Goal: Book appointment/travel/reservation

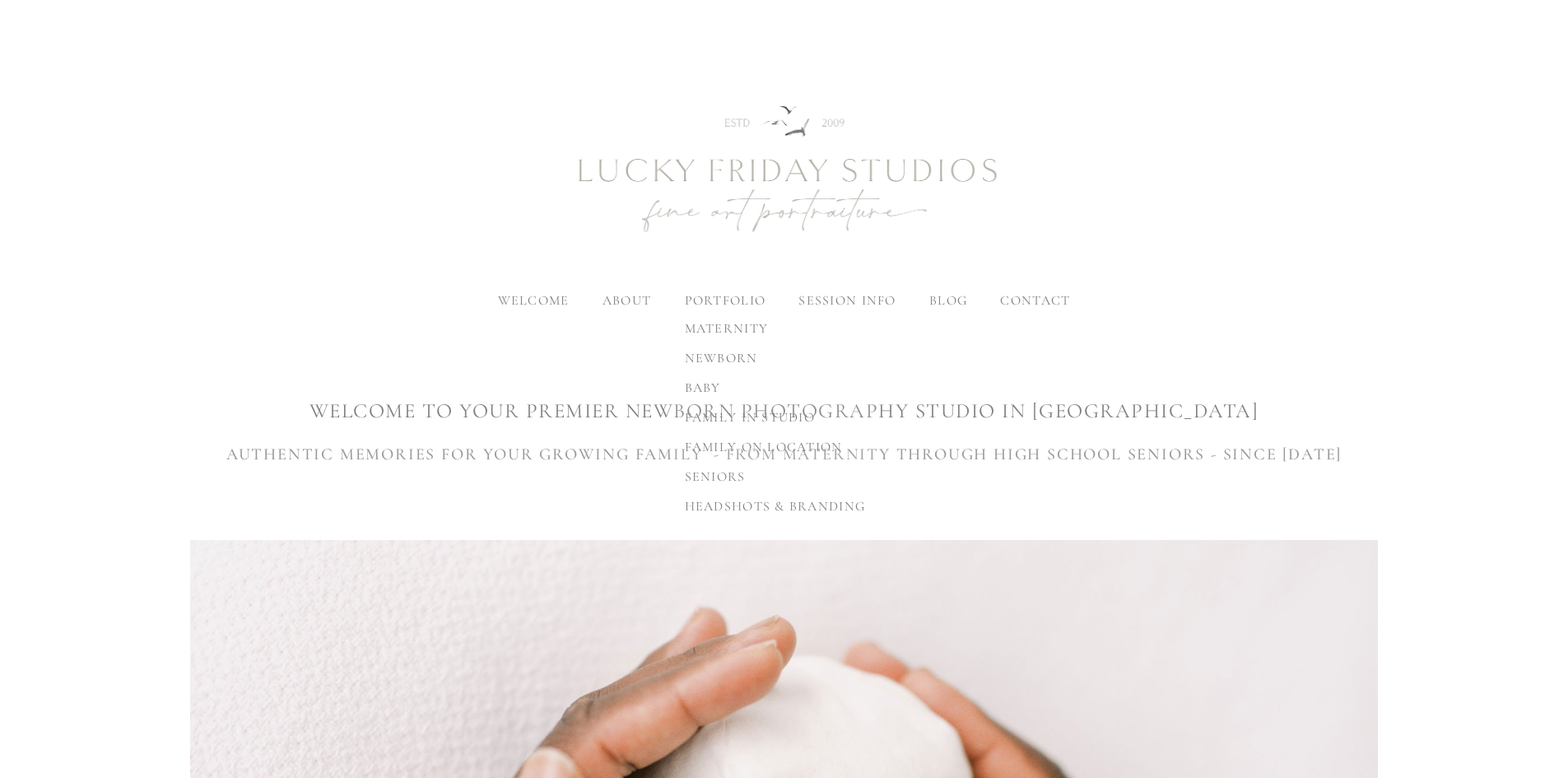
click at [795, 419] on span "family in studio" at bounding box center [750, 417] width 130 height 17
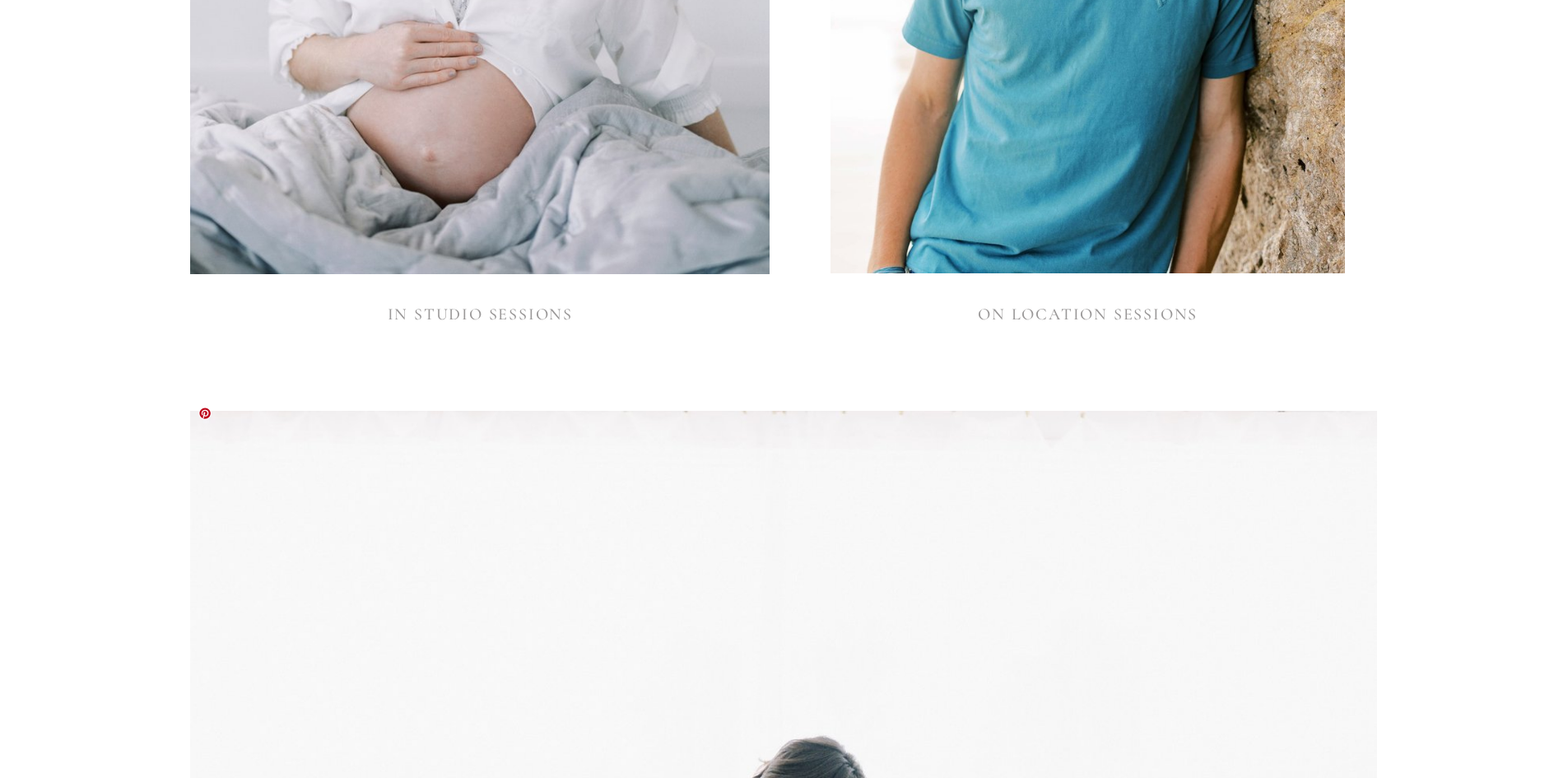
scroll to position [1893, 0]
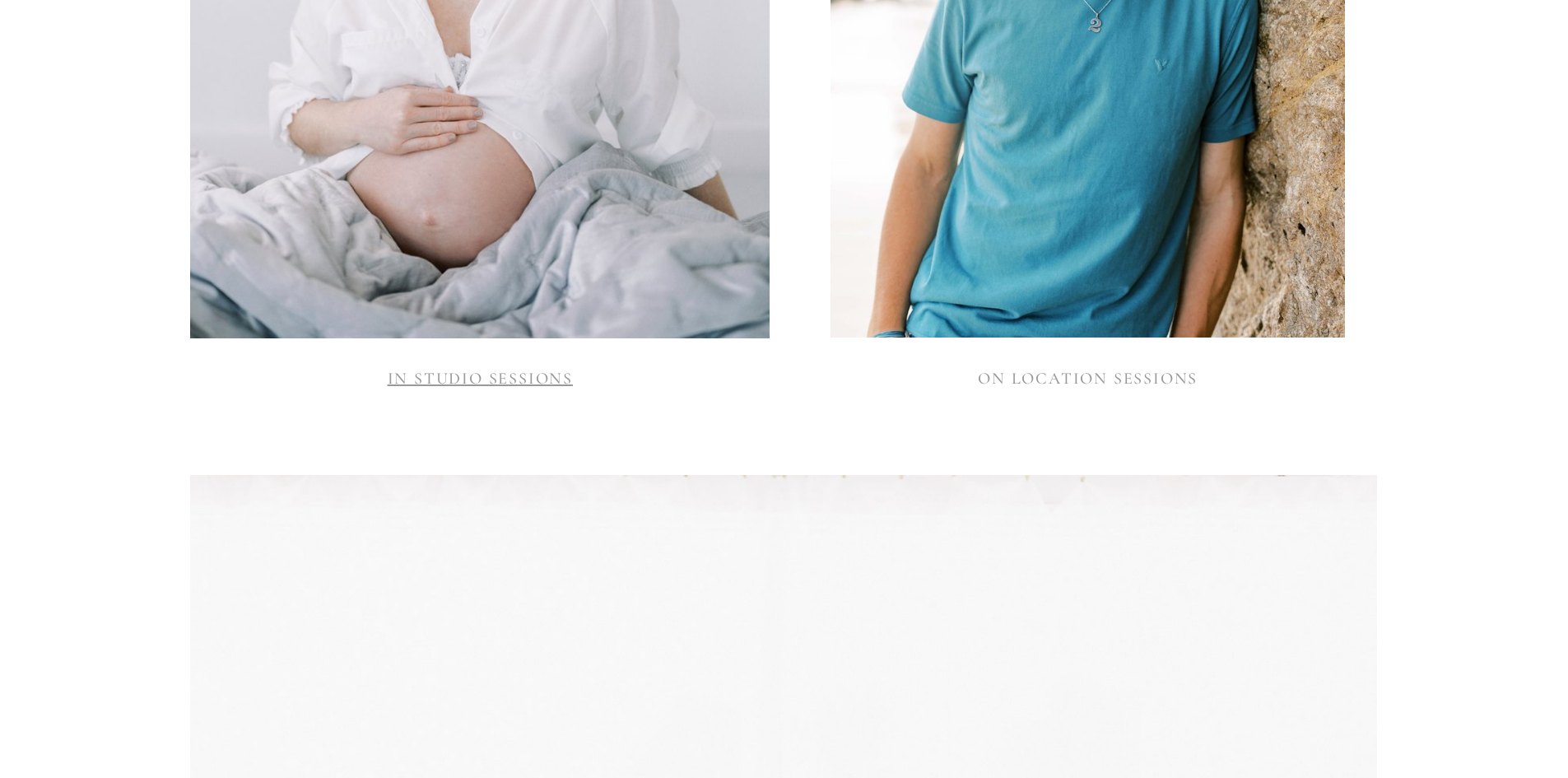
click at [434, 368] on link "IN STUDIO SESSIONS" at bounding box center [480, 378] width 185 height 20
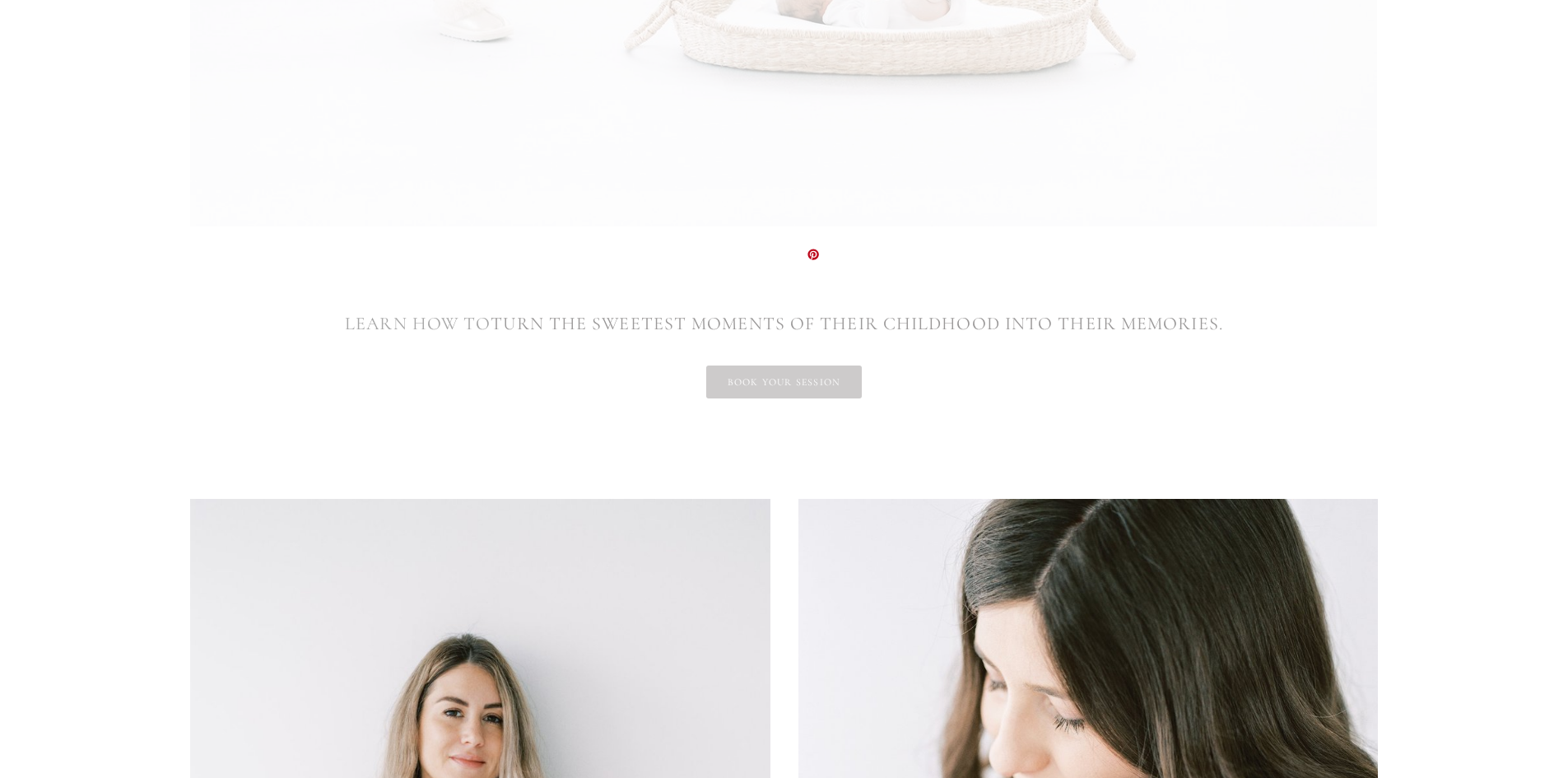
scroll to position [2880, 0]
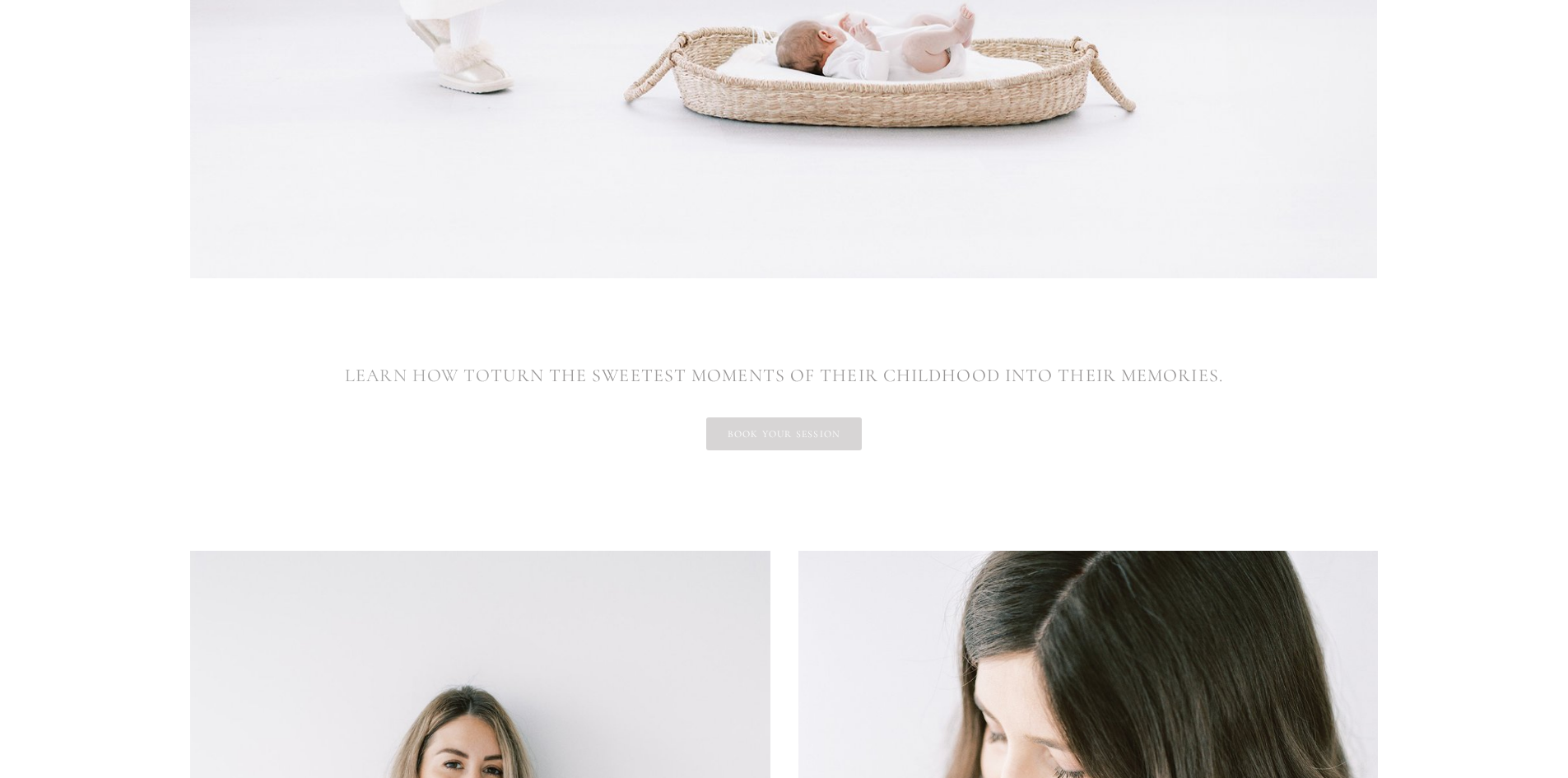
click at [799, 418] on link "book your session" at bounding box center [783, 434] width 155 height 33
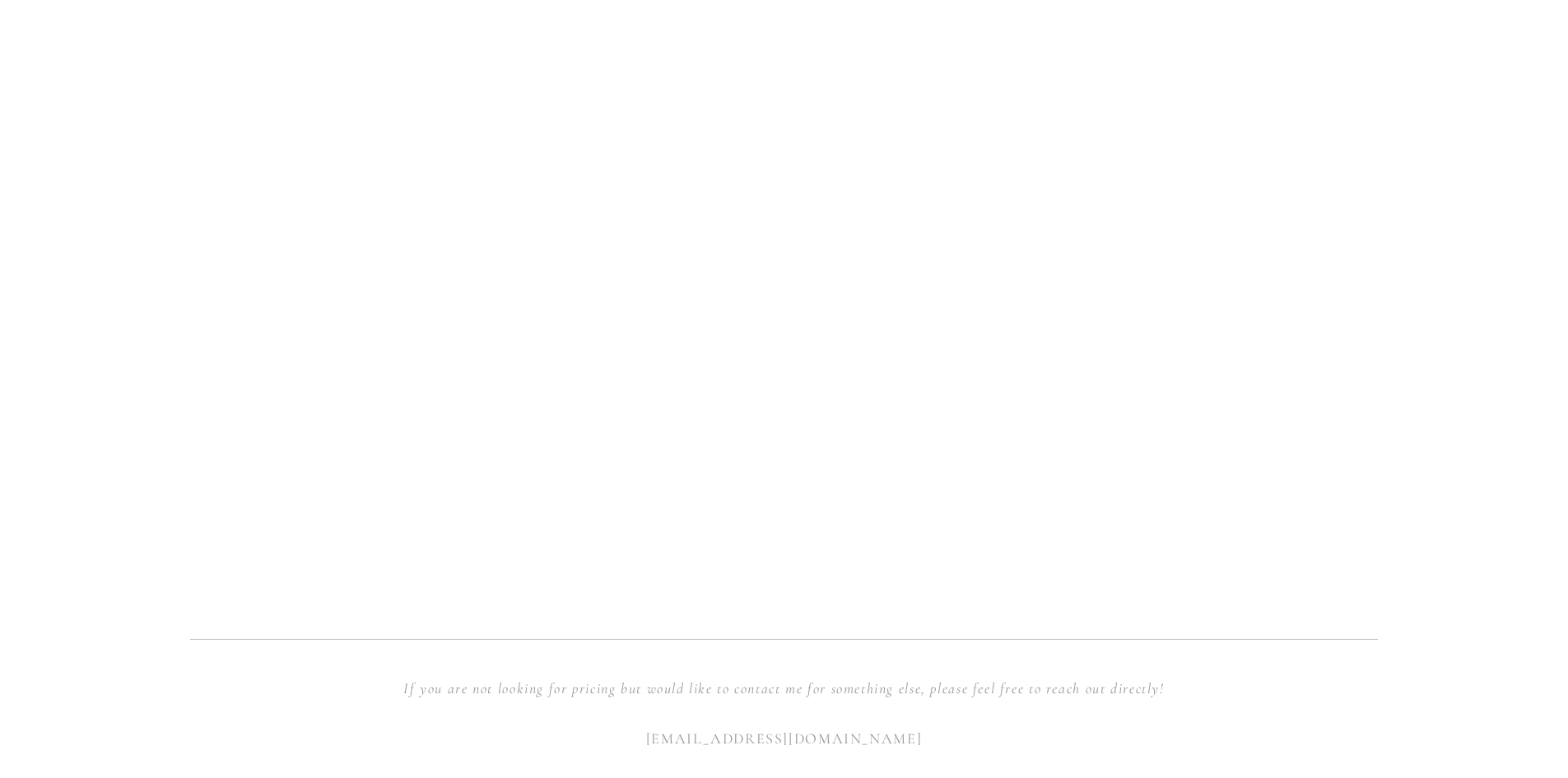
scroll to position [1399, 0]
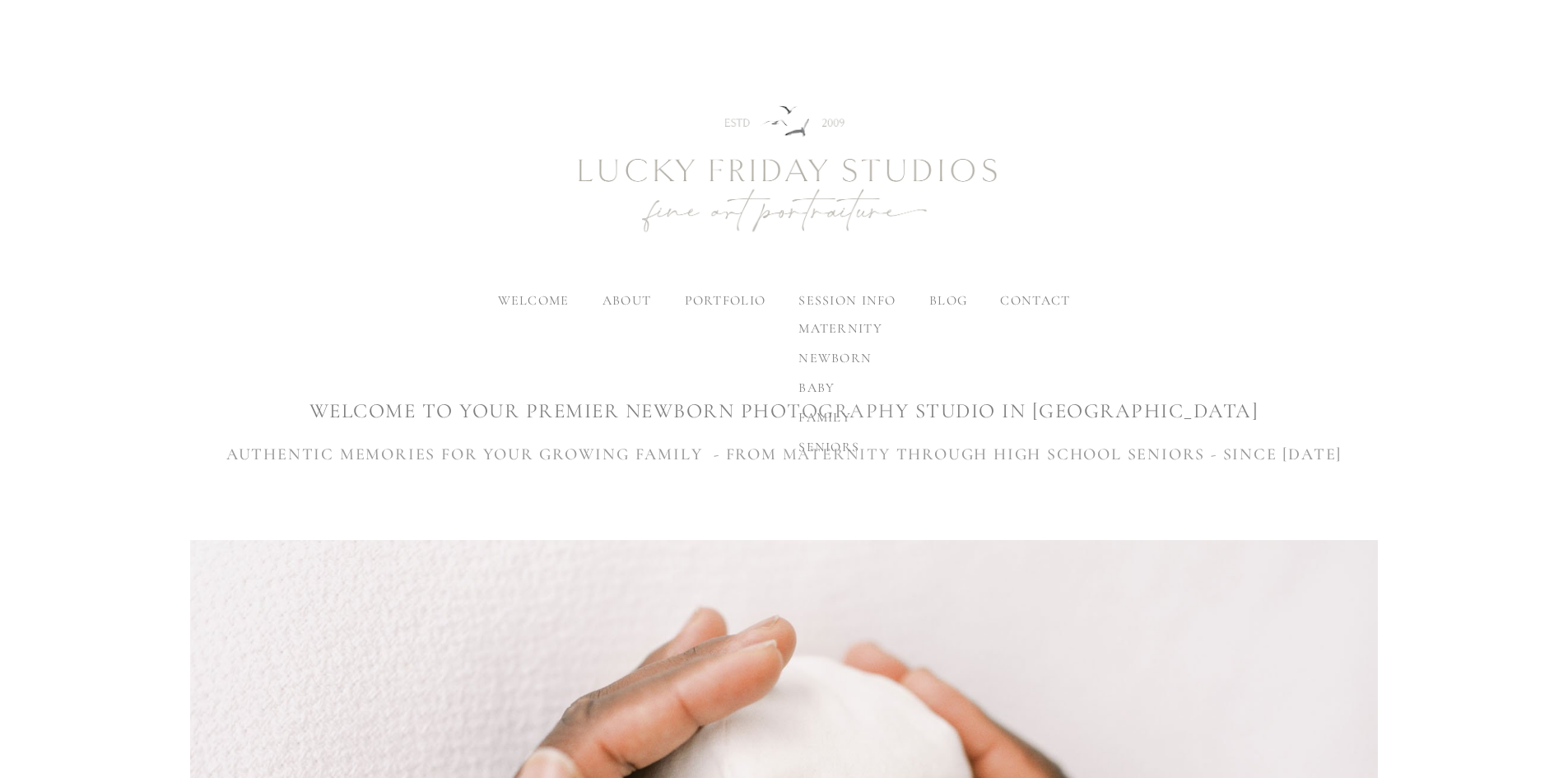
click at [820, 419] on span "family" at bounding box center [824, 417] width 53 height 17
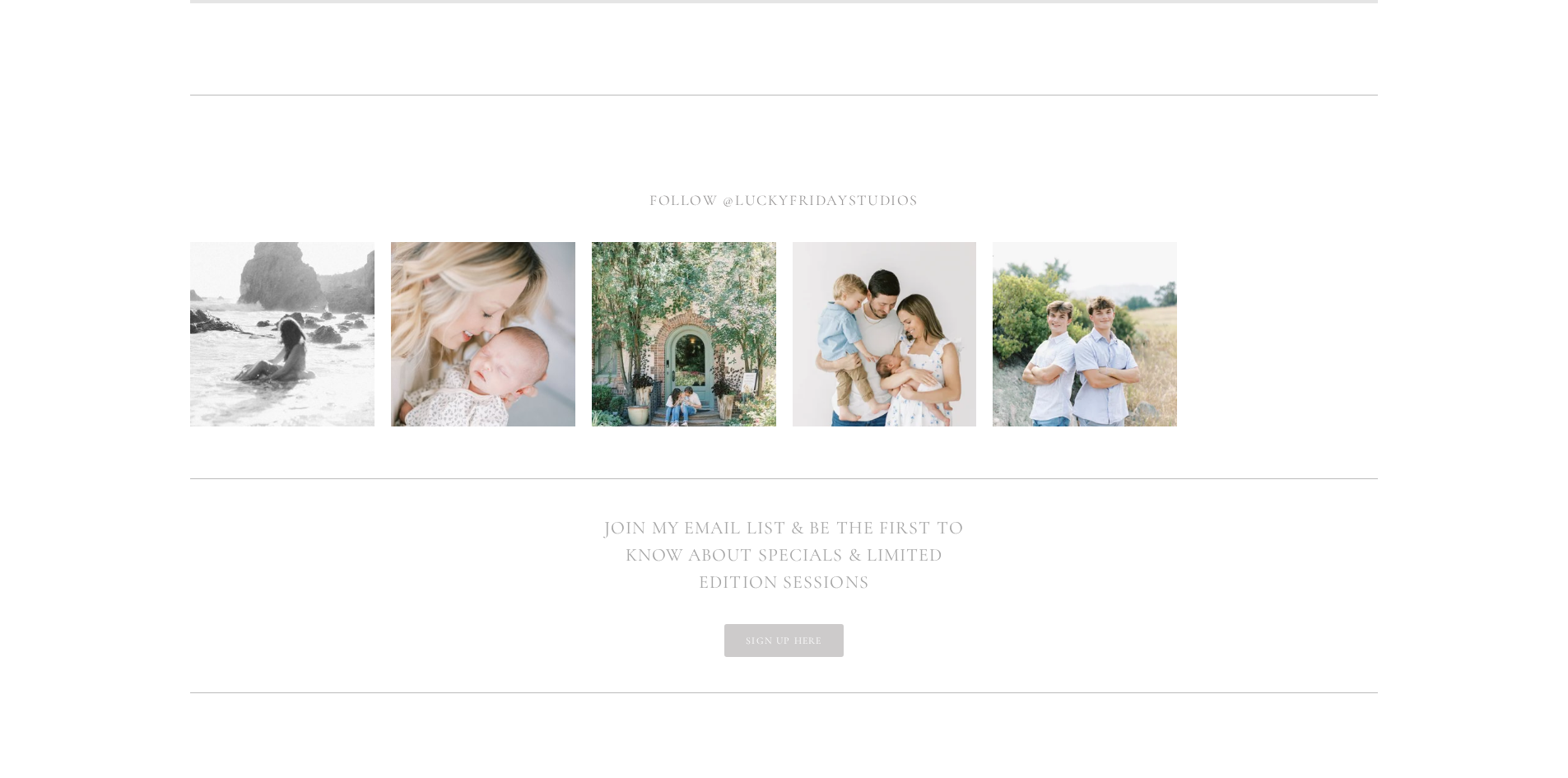
scroll to position [7424, 0]
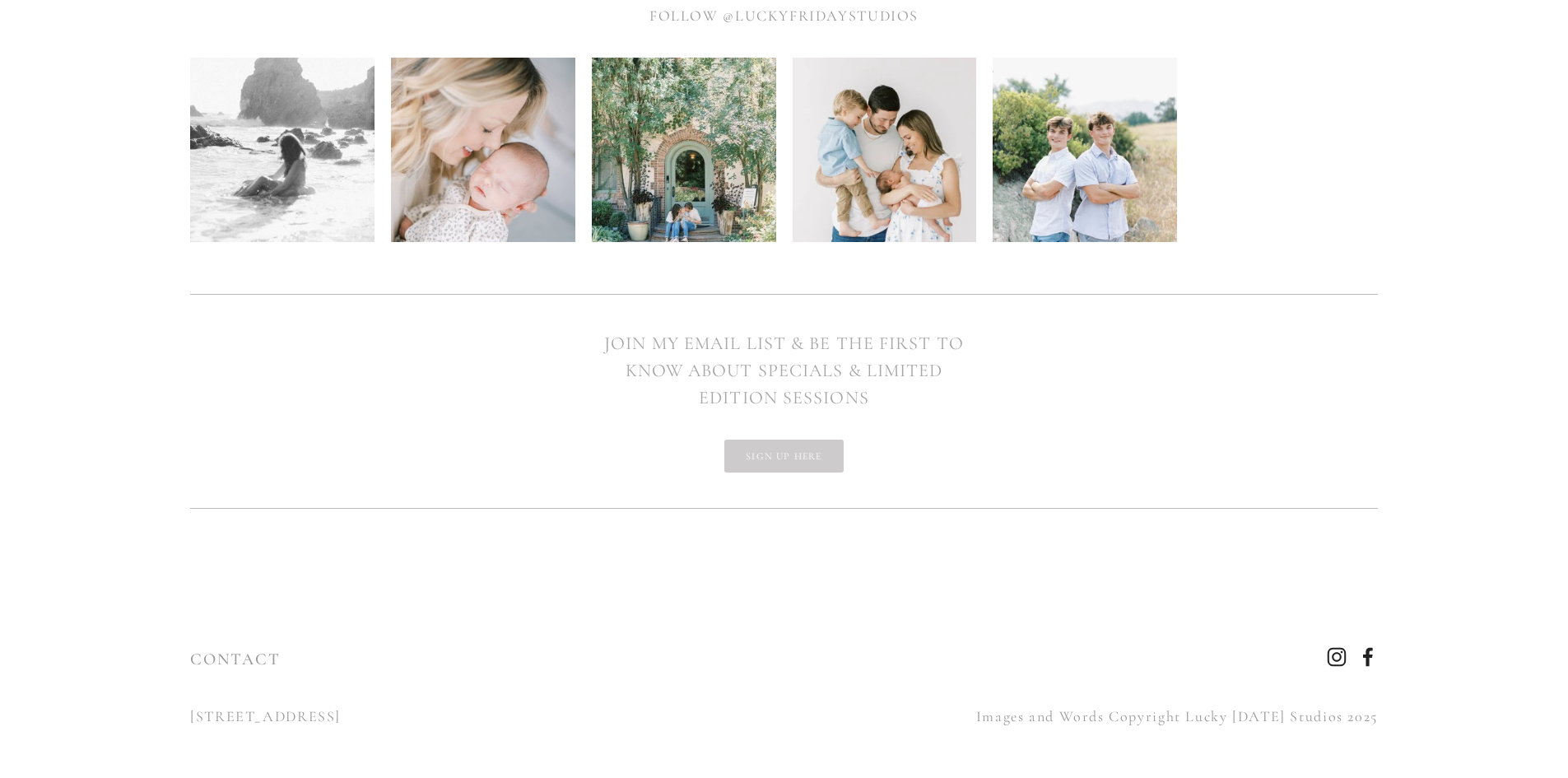
click at [466, 717] on div "[STREET_ADDRESS]" at bounding box center [480, 716] width 608 height 54
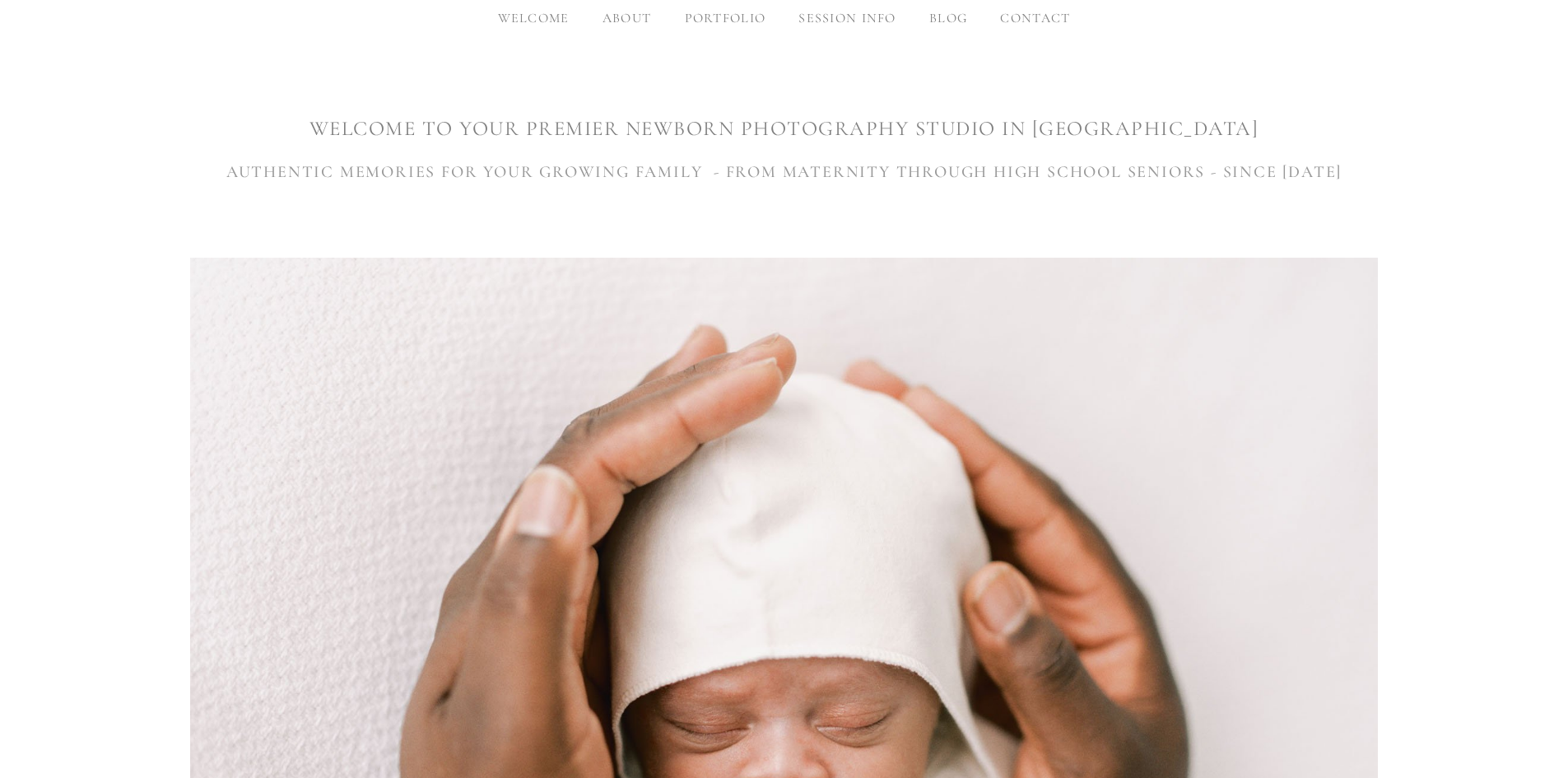
scroll to position [0, 0]
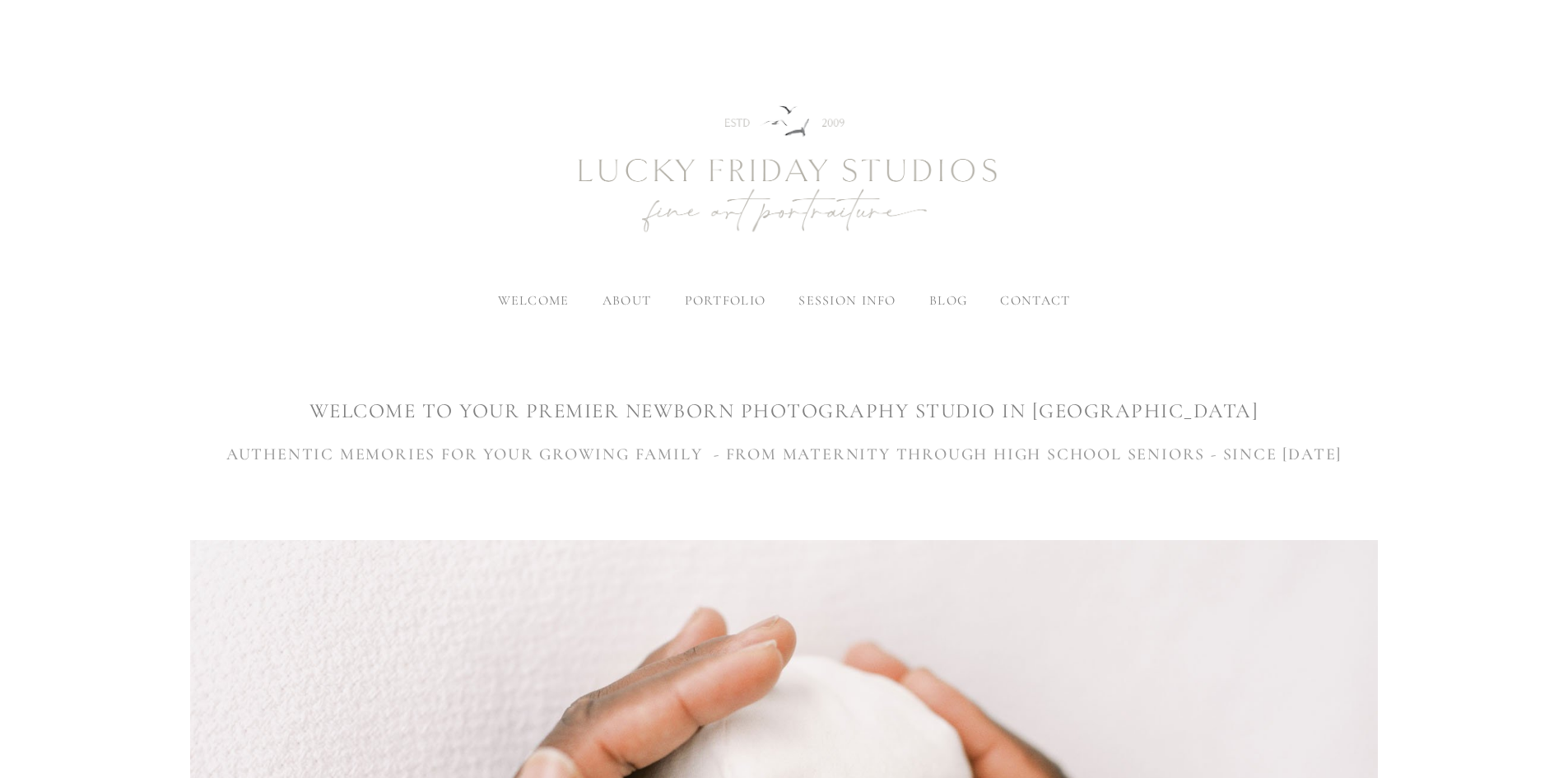
click at [1025, 300] on span "contact" at bounding box center [1035, 300] width 70 height 17
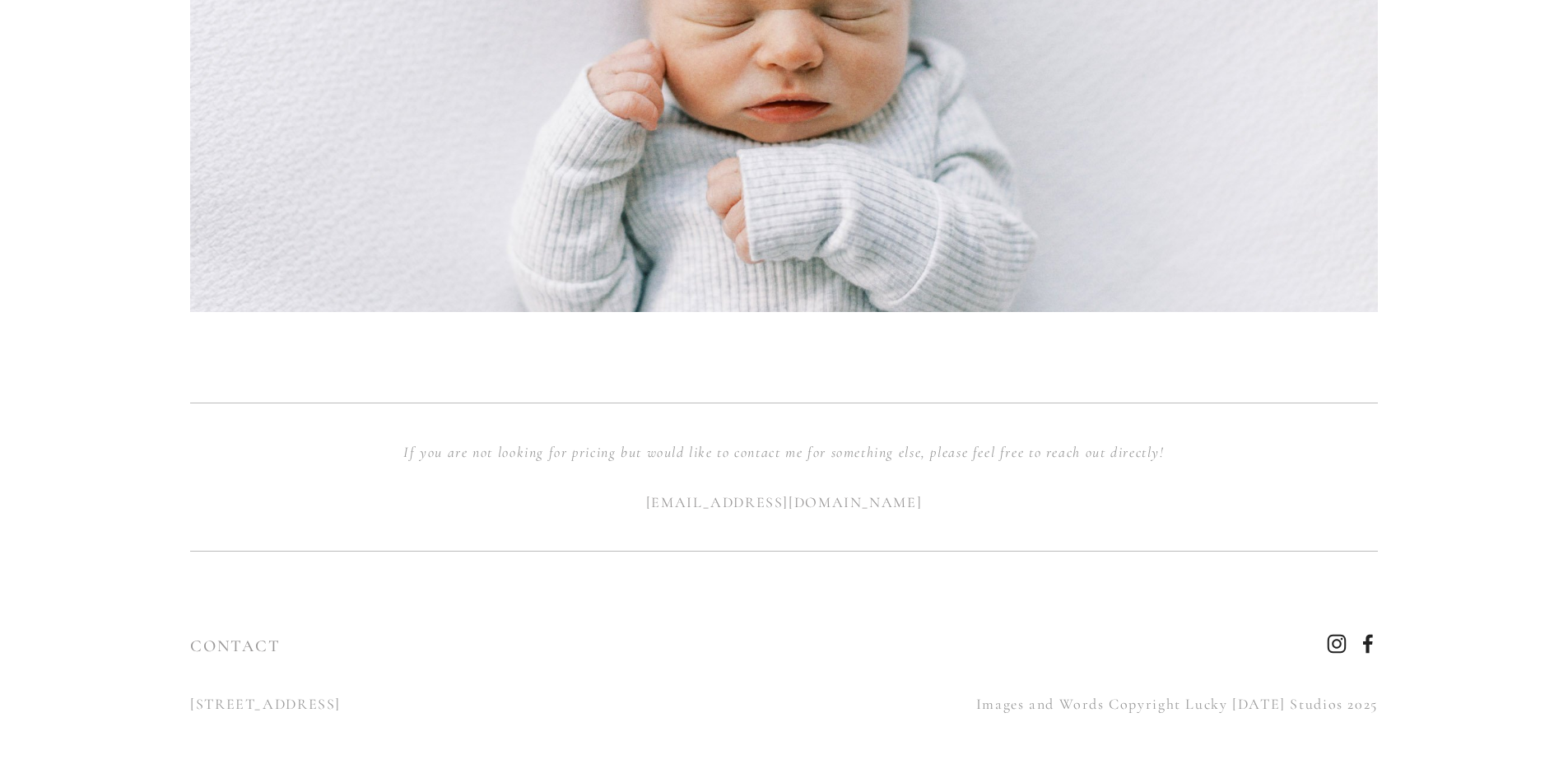
scroll to position [907, 0]
